Goal: Communication & Community: Answer question/provide support

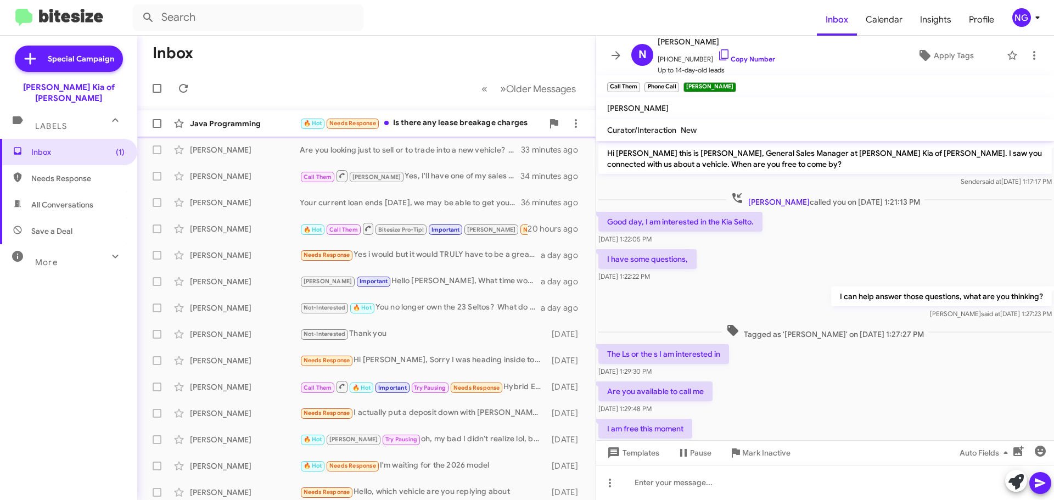
scroll to position [90, 0]
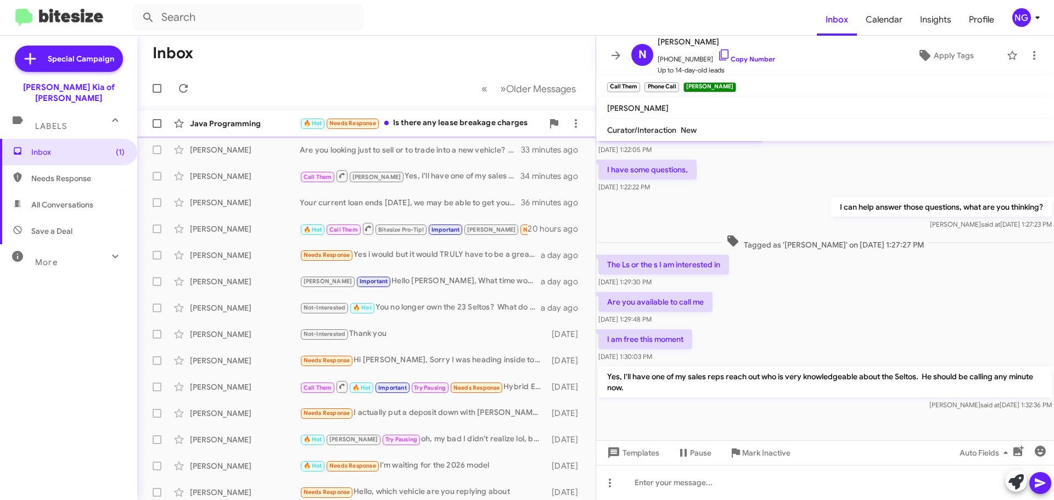
click at [436, 126] on div "🔥 Hot Needs Response Is there any lease breakage charges" at bounding box center [421, 123] width 243 height 13
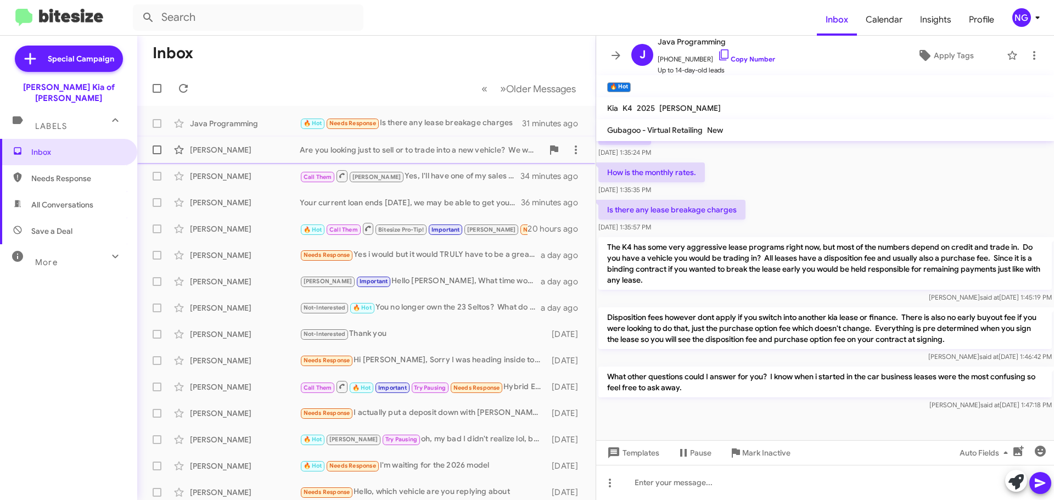
click at [379, 150] on div "Are you looking just to sell or to trade into a new vehicle? We would need to s…" at bounding box center [421, 149] width 243 height 11
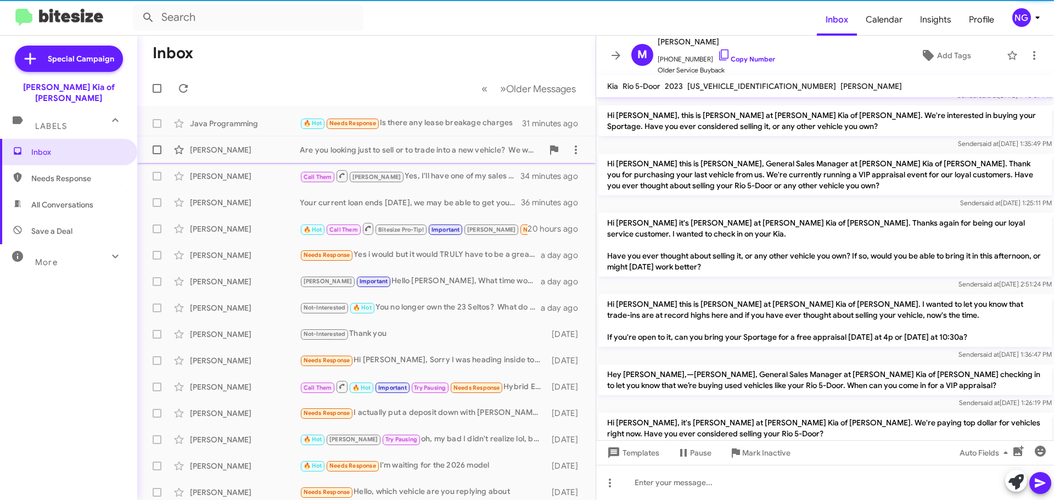
scroll to position [288, 0]
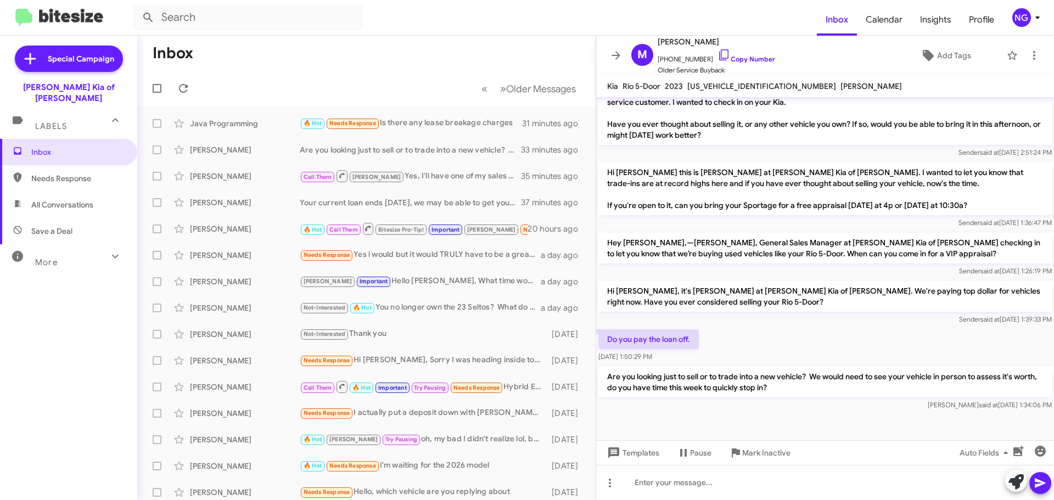
click at [709, 334] on div "Do you pay the loan off. [DATE] 1:50:29 PM" at bounding box center [825, 345] width 458 height 37
click at [686, 286] on p "Hi [PERSON_NAME], it's [PERSON_NAME] at [PERSON_NAME] Kia of [PERSON_NAME]. We'…" at bounding box center [826, 296] width 454 height 31
click at [681, 383] on p "Are you looking just to sell or to trade into a new vehicle? We would need to s…" at bounding box center [826, 382] width 454 height 31
click at [438, 281] on div "[PERSON_NAME] Important Hello [PERSON_NAME], What time works for you the 15th?" at bounding box center [421, 281] width 243 height 13
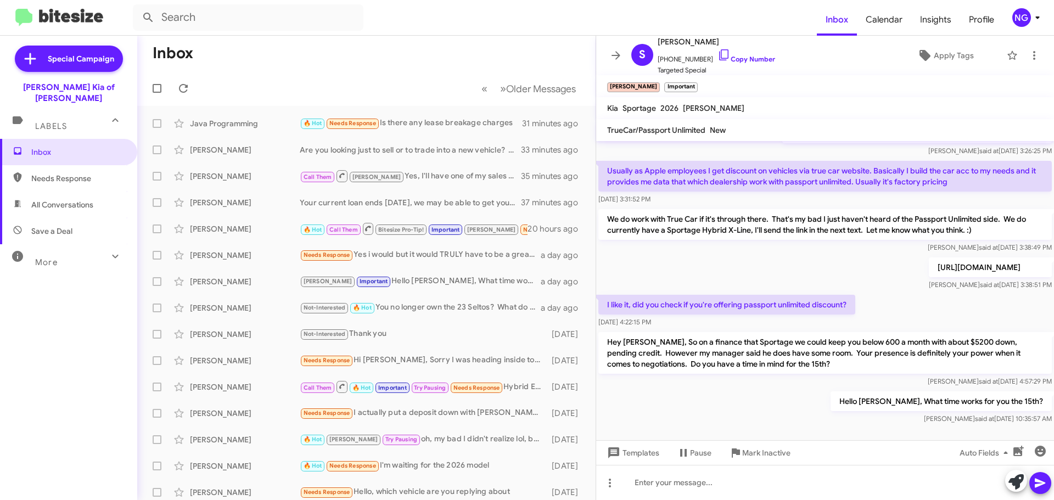
scroll to position [275, 0]
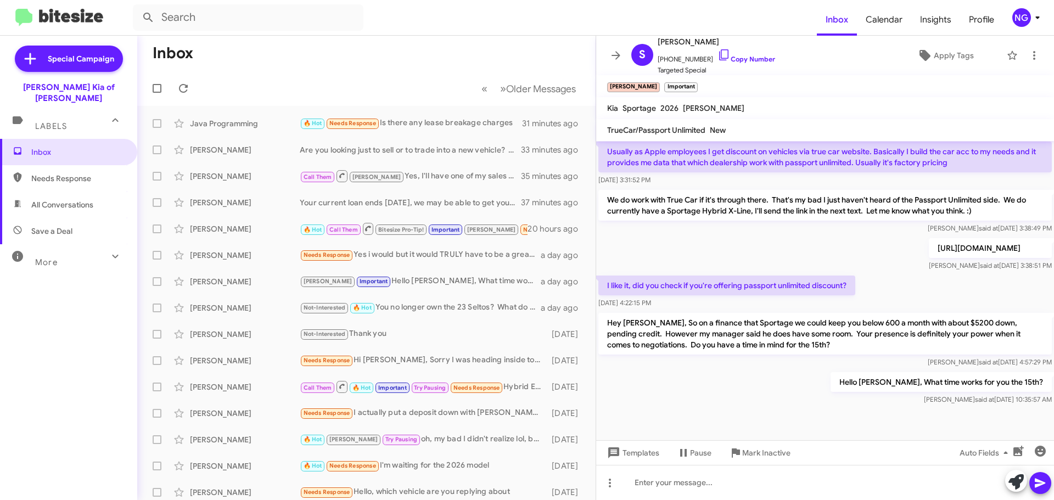
click at [483, 54] on mat-toolbar-row "Inbox" at bounding box center [366, 53] width 459 height 35
